Goal: Book appointment/travel/reservation

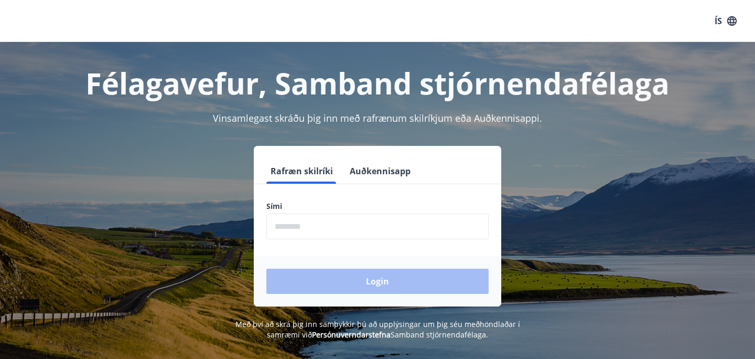
click at [317, 219] on input "phone" at bounding box center [377, 226] width 222 height 26
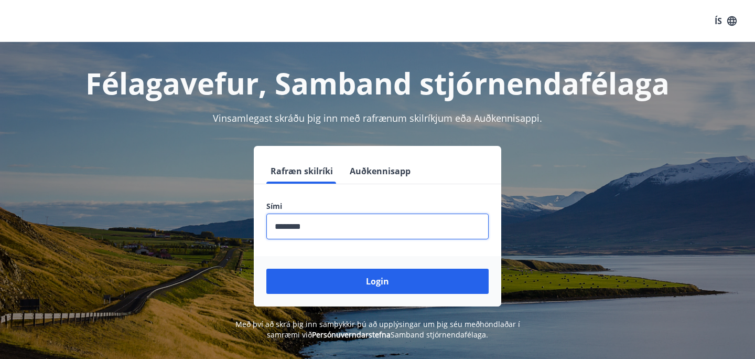
type input "********"
click at [266, 268] on button "Login" at bounding box center [377, 280] width 222 height 25
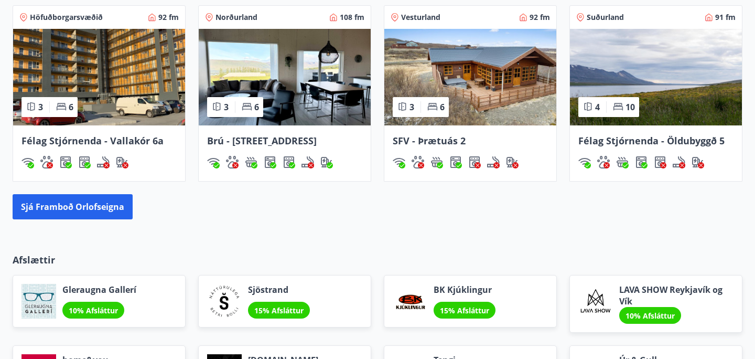
scroll to position [750, 0]
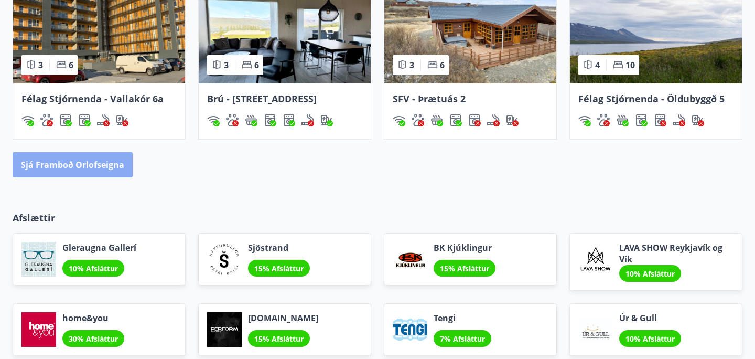
click at [109, 172] on button "Sjá framboð orlofseigna" at bounding box center [73, 164] width 120 height 25
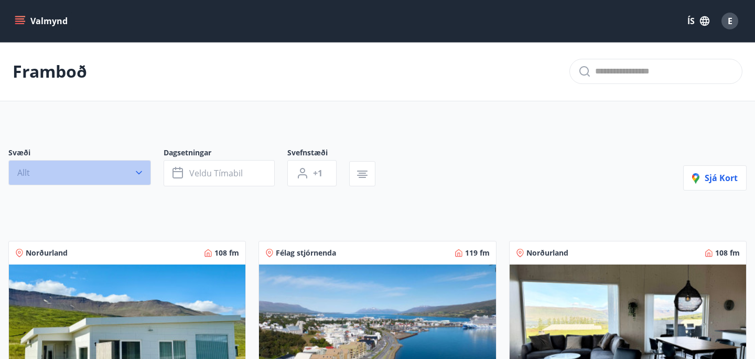
click at [98, 174] on button "Allt" at bounding box center [79, 172] width 143 height 25
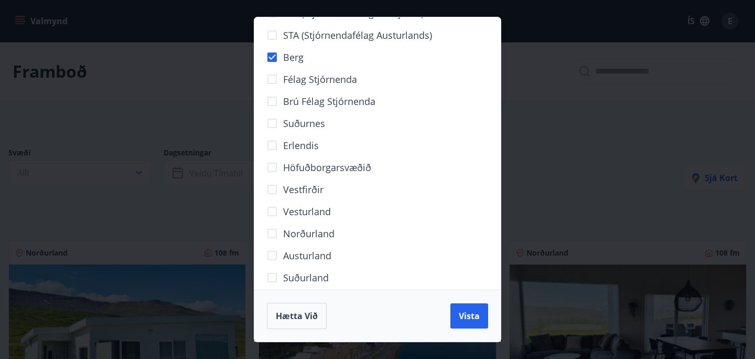
scroll to position [61, 0]
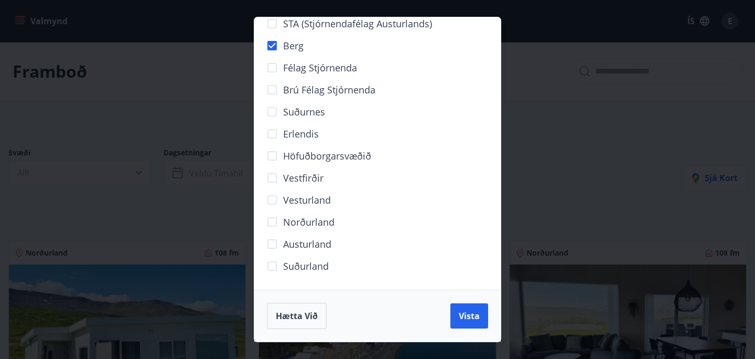
click at [287, 265] on span "Suðurland" at bounding box center [306, 266] width 46 height 14
click at [478, 318] on span "Vista" at bounding box center [469, 316] width 21 height 12
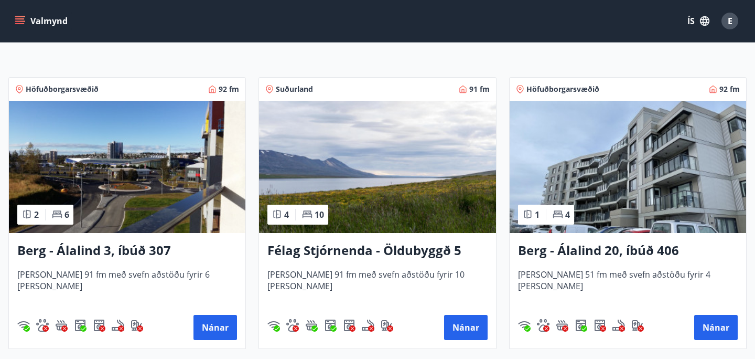
scroll to position [190, 0]
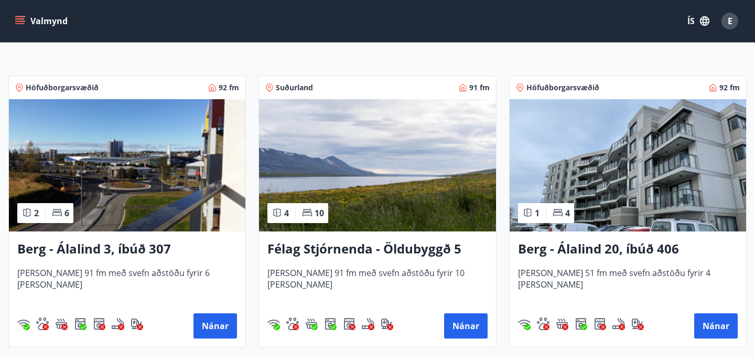
click at [599, 249] on h3 "Berg - Álalind 20, íbúð 406" at bounding box center [628, 249] width 220 height 19
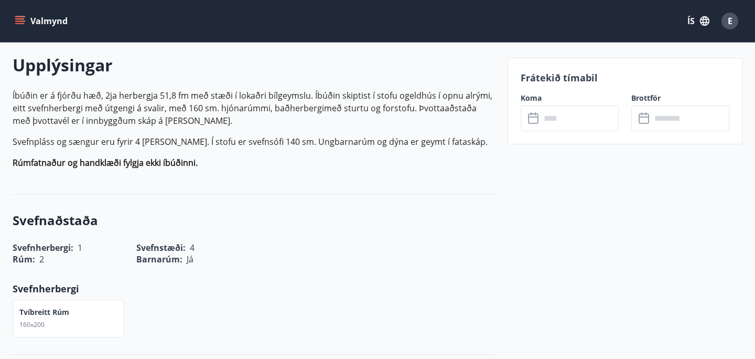
scroll to position [310, 0]
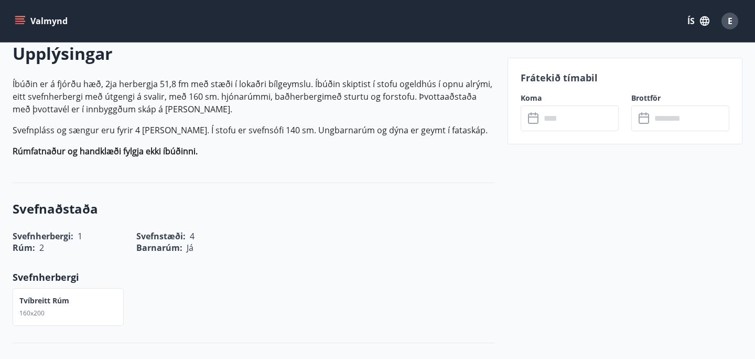
click at [582, 117] on input "text" at bounding box center [579, 118] width 78 height 26
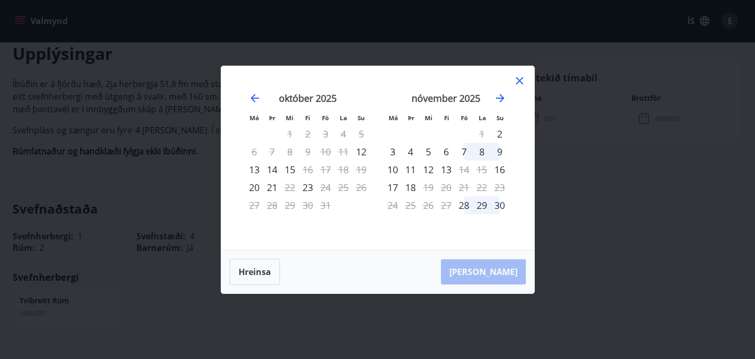
click at [426, 153] on div "5" at bounding box center [428, 152] width 18 height 18
click at [496, 156] on div "9" at bounding box center [500, 152] width 18 height 18
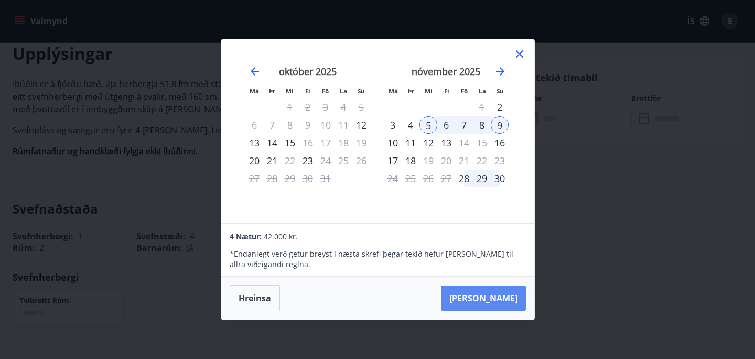
click at [503, 300] on button "Taka Frá" at bounding box center [483, 297] width 85 height 25
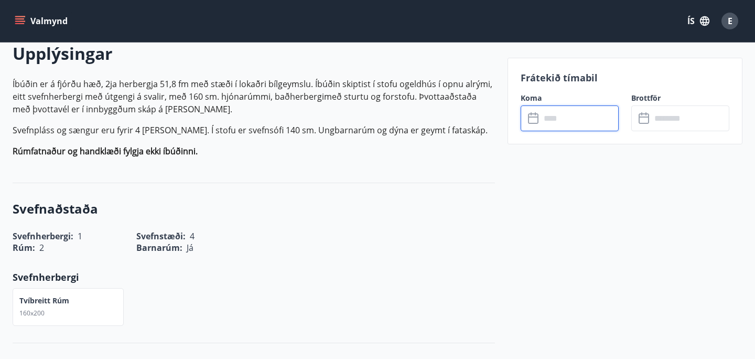
type input "******"
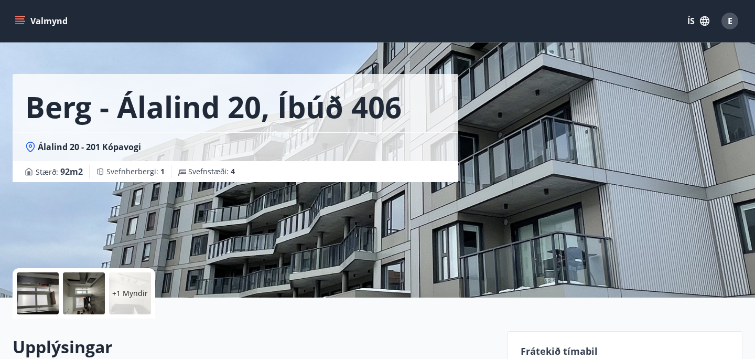
scroll to position [0, 0]
